Goal: Information Seeking & Learning: Find specific fact

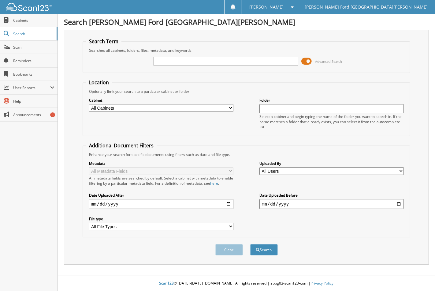
click at [196, 53] on div "Advanced Search" at bounding box center [246, 61] width 321 height 17
click at [192, 63] on input "text" at bounding box center [226, 61] width 144 height 9
type input "2555977"
click at [250, 244] on button "Search" at bounding box center [264, 249] width 28 height 11
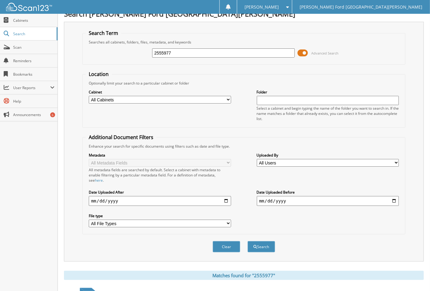
scroll to position [80, 0]
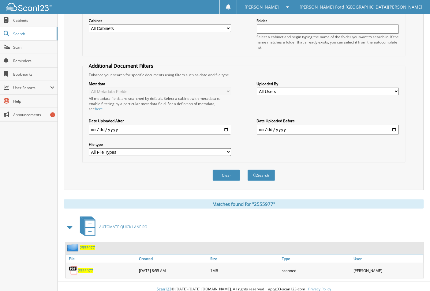
click at [89, 268] on span "2555977" at bounding box center [85, 270] width 15 height 5
